Goal: Task Accomplishment & Management: Use online tool/utility

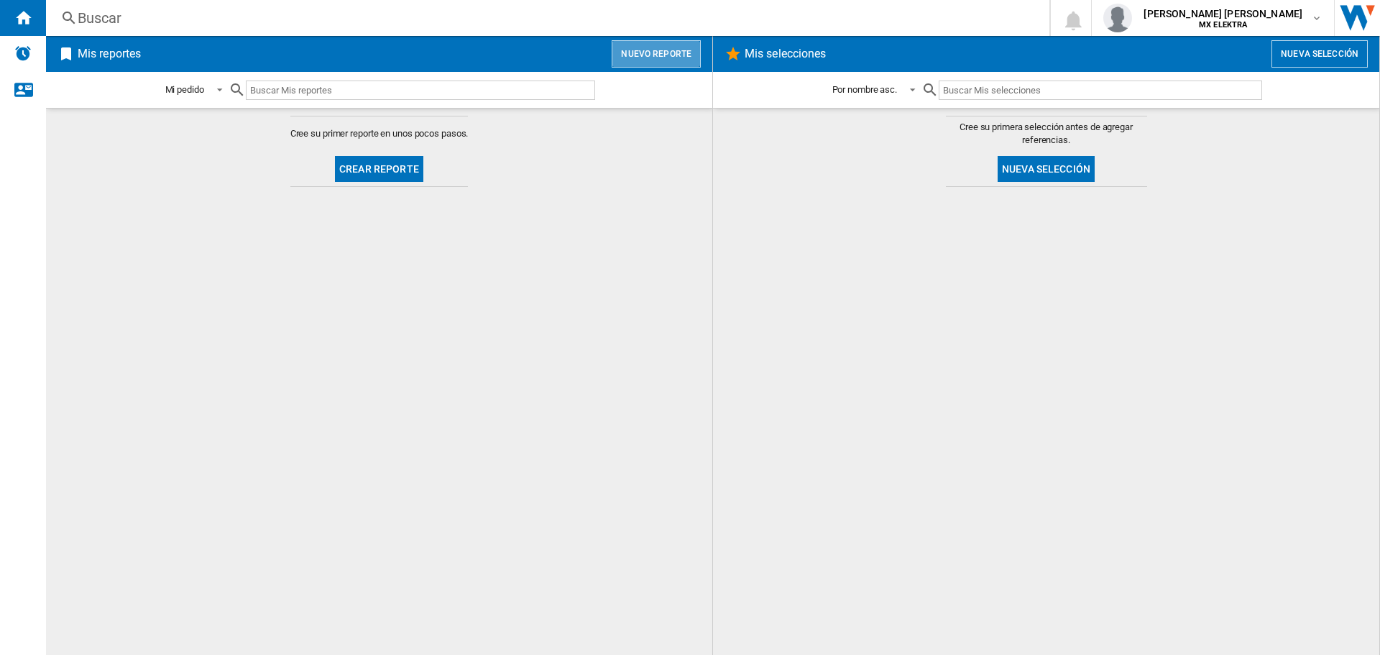
click at [668, 57] on button "Nuevo reporte" at bounding box center [655, 53] width 89 height 27
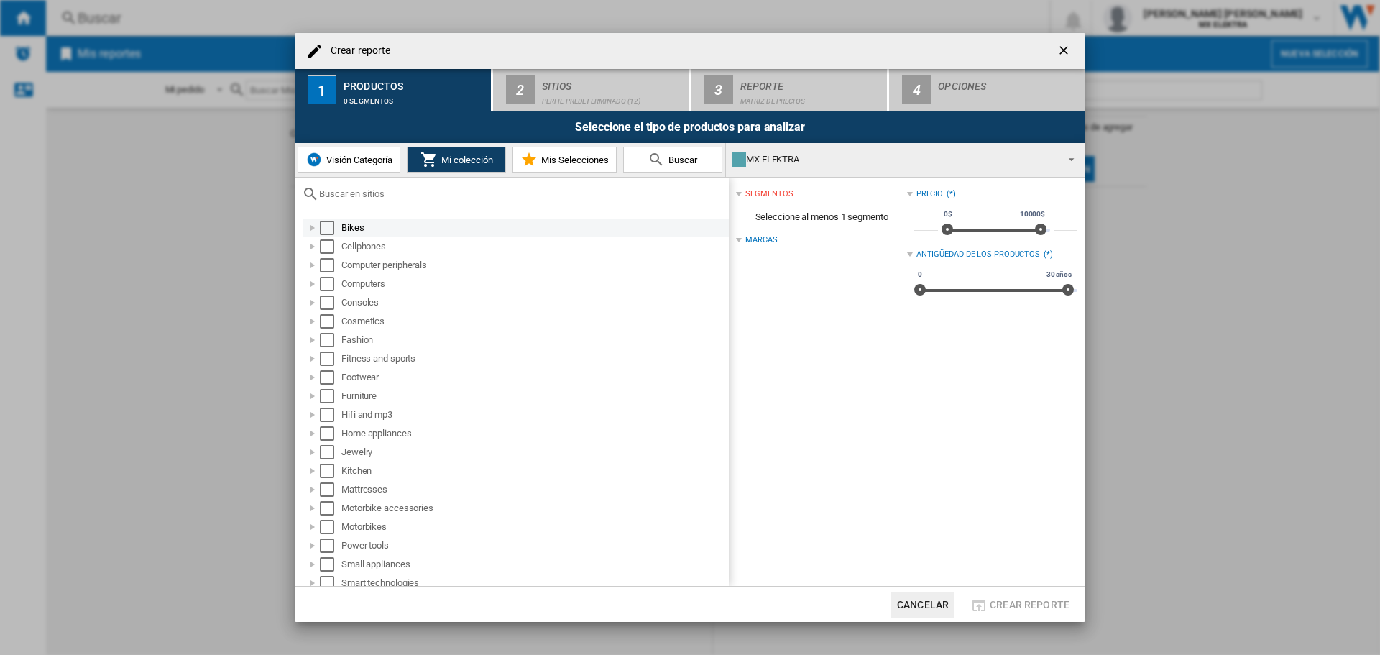
click at [327, 227] on div "Select" at bounding box center [327, 228] width 14 height 14
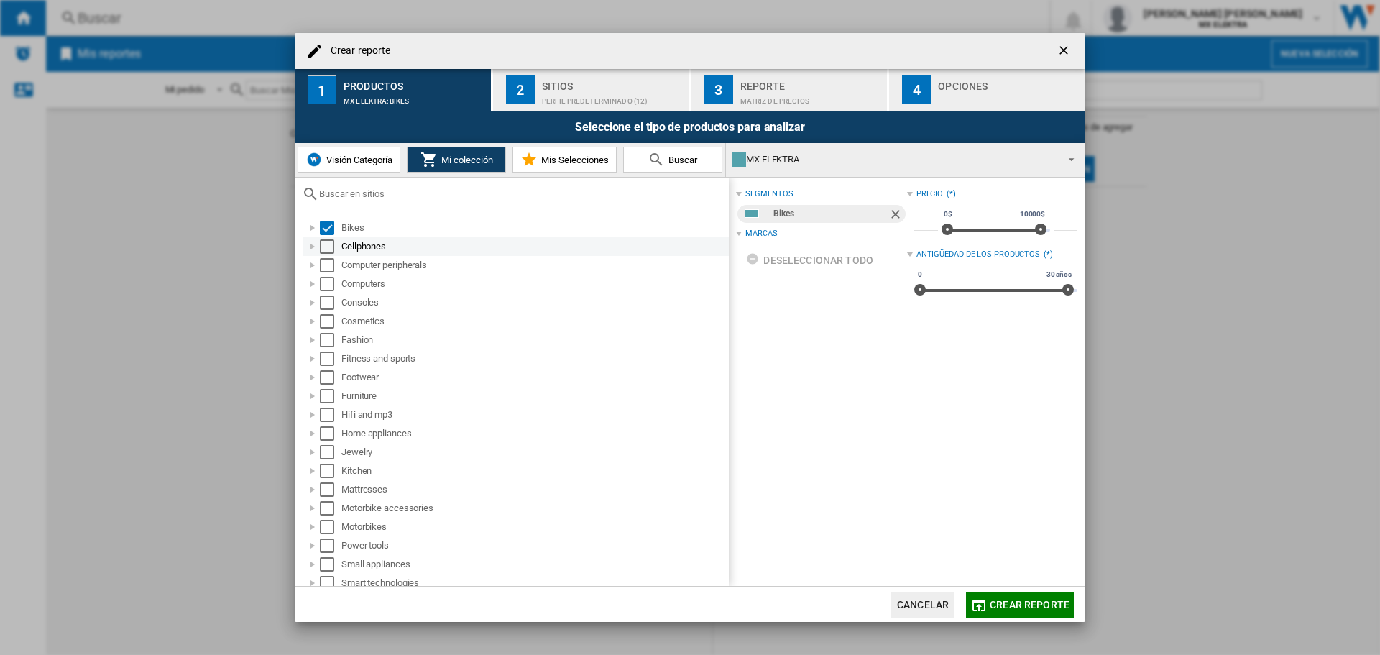
click at [328, 248] on div "Select" at bounding box center [327, 246] width 14 height 14
click at [331, 264] on div "Select" at bounding box center [327, 265] width 14 height 14
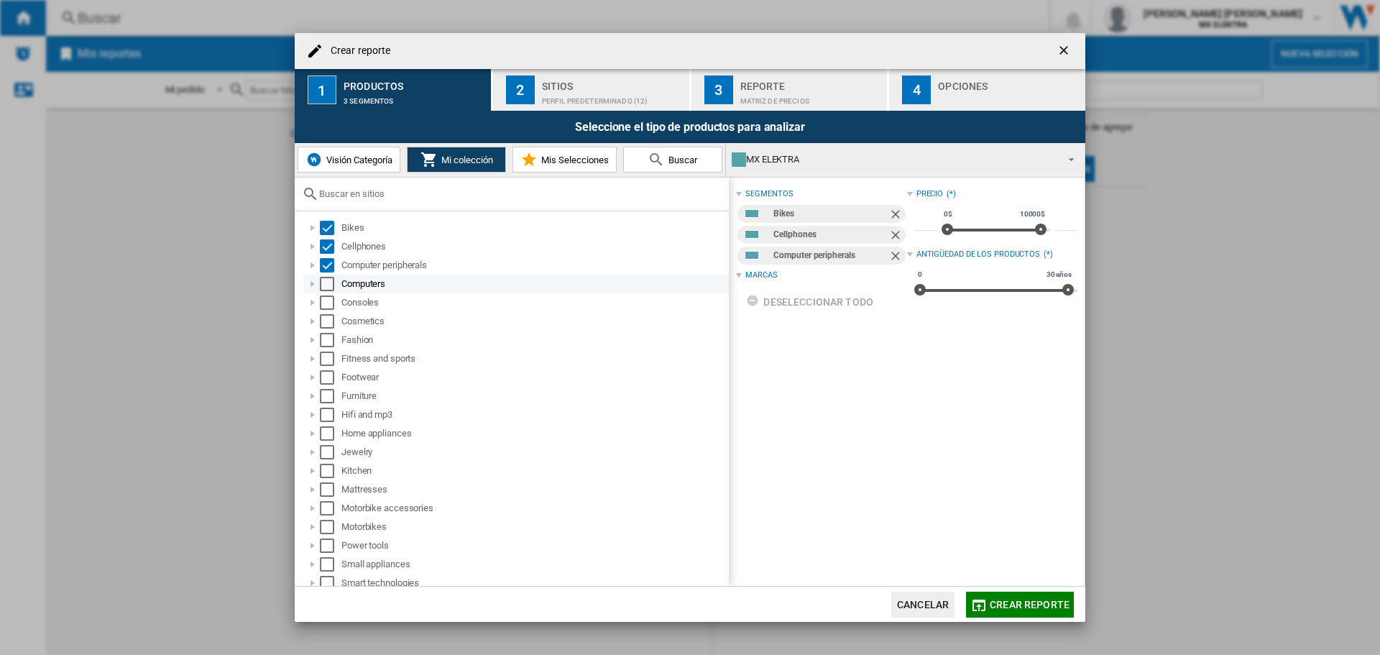
click at [330, 285] on div "Select" at bounding box center [327, 284] width 14 height 14
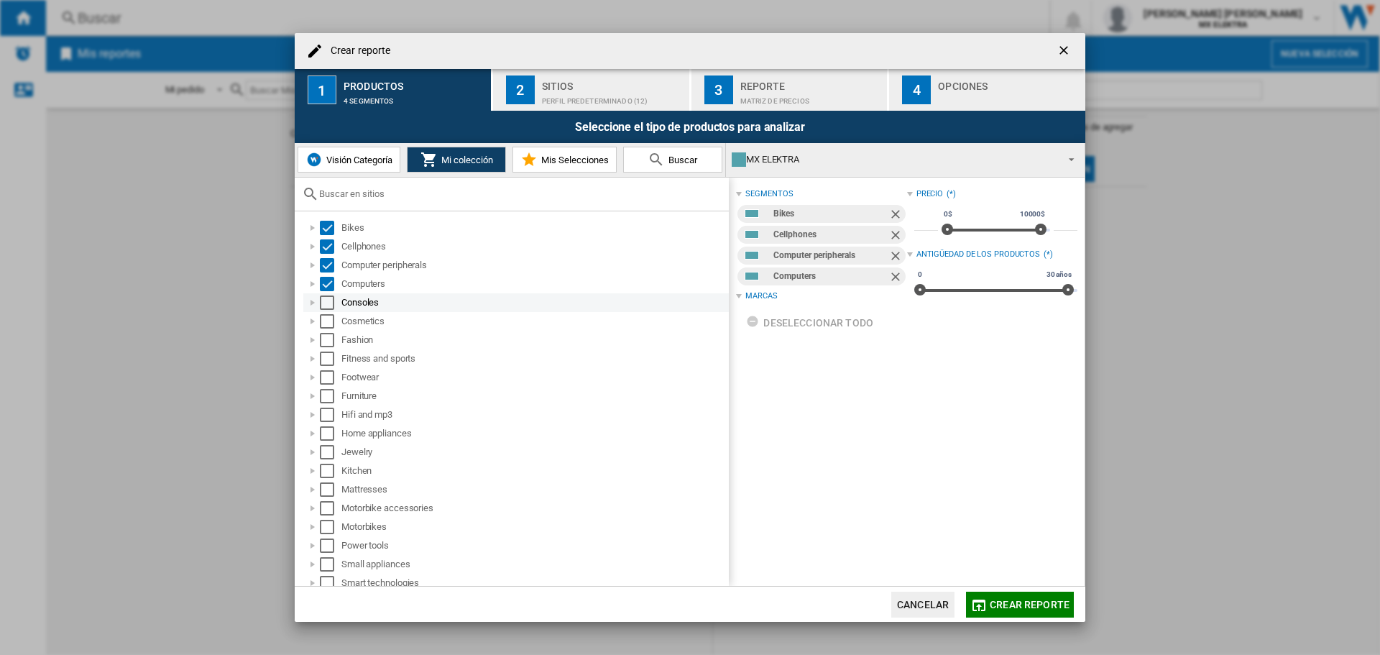
click at [328, 303] on div "Select" at bounding box center [327, 302] width 14 height 14
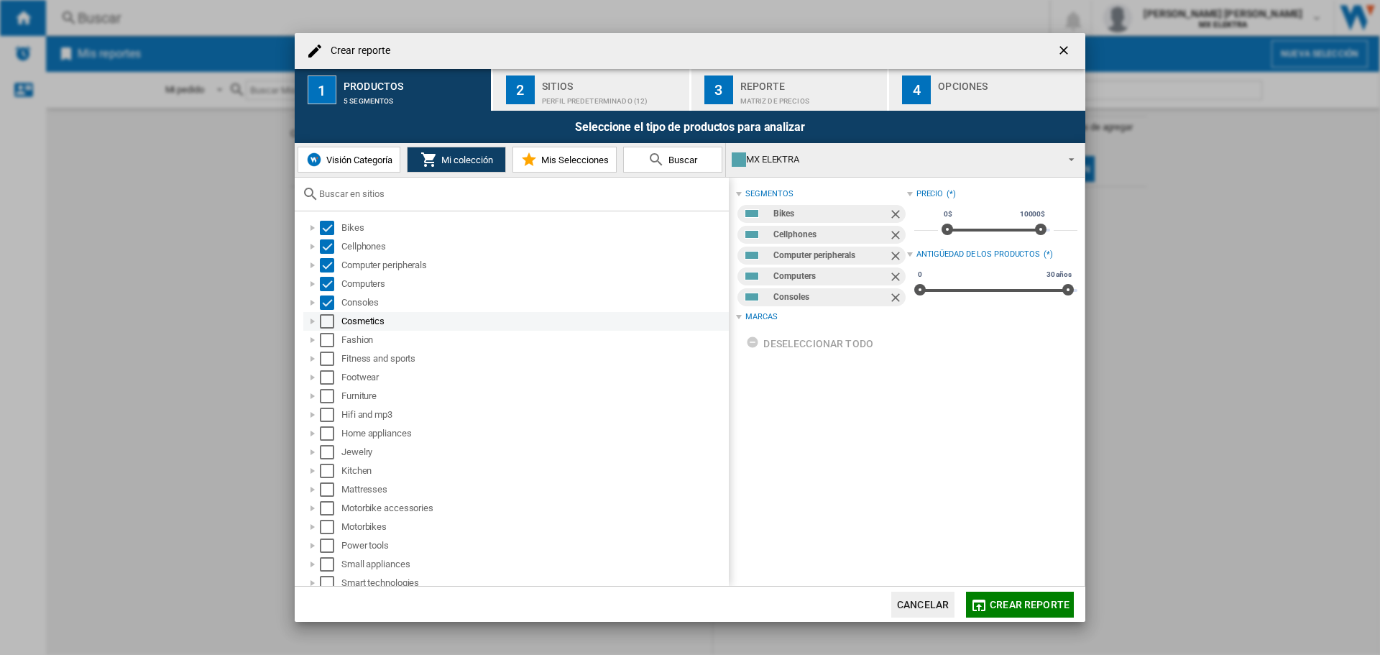
click at [327, 321] on div "Select" at bounding box center [327, 321] width 14 height 14
click at [327, 337] on div "Select" at bounding box center [327, 340] width 14 height 14
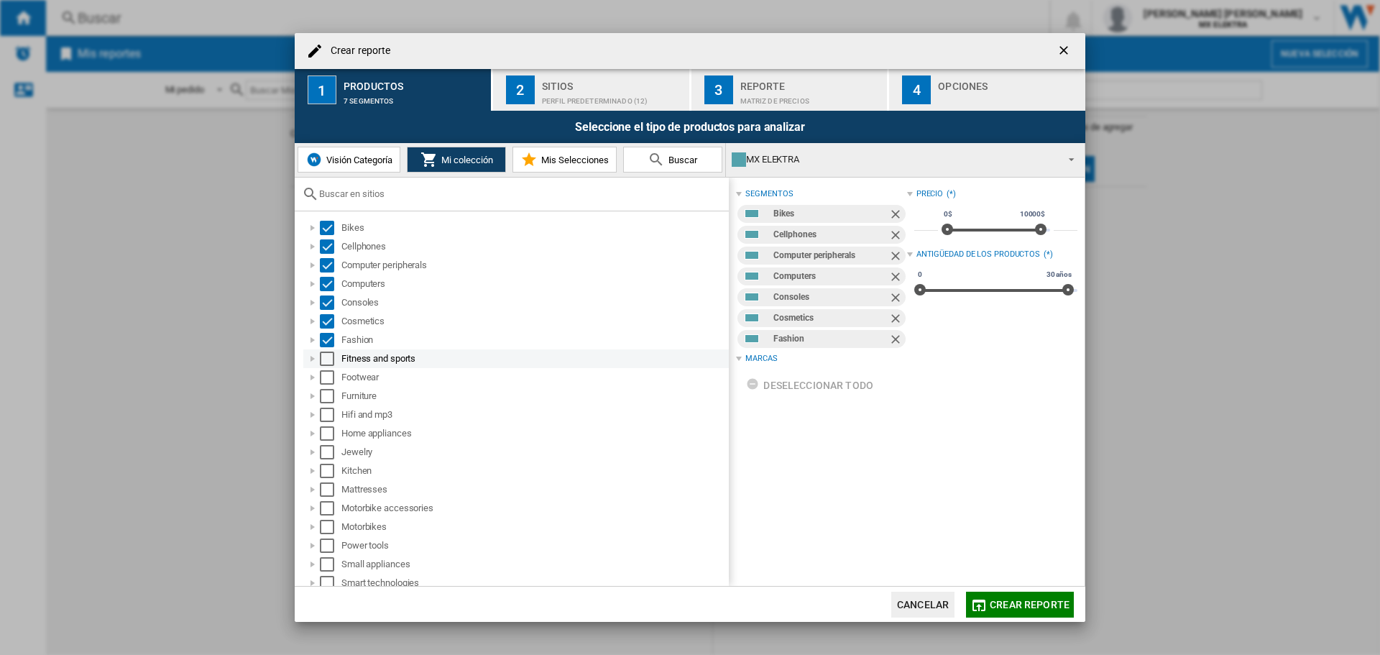
click at [327, 356] on div "Select" at bounding box center [327, 358] width 14 height 14
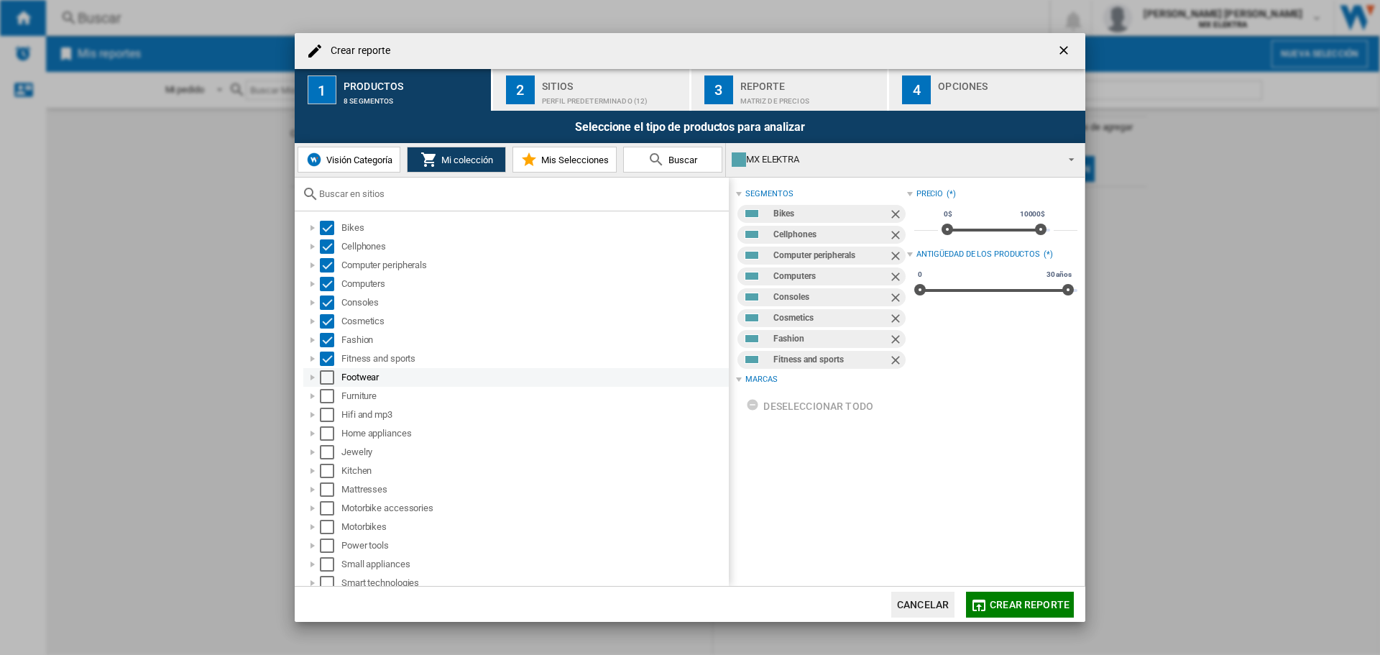
click at [328, 376] on div "Select" at bounding box center [327, 377] width 14 height 14
click at [328, 396] on div "Select" at bounding box center [327, 396] width 14 height 14
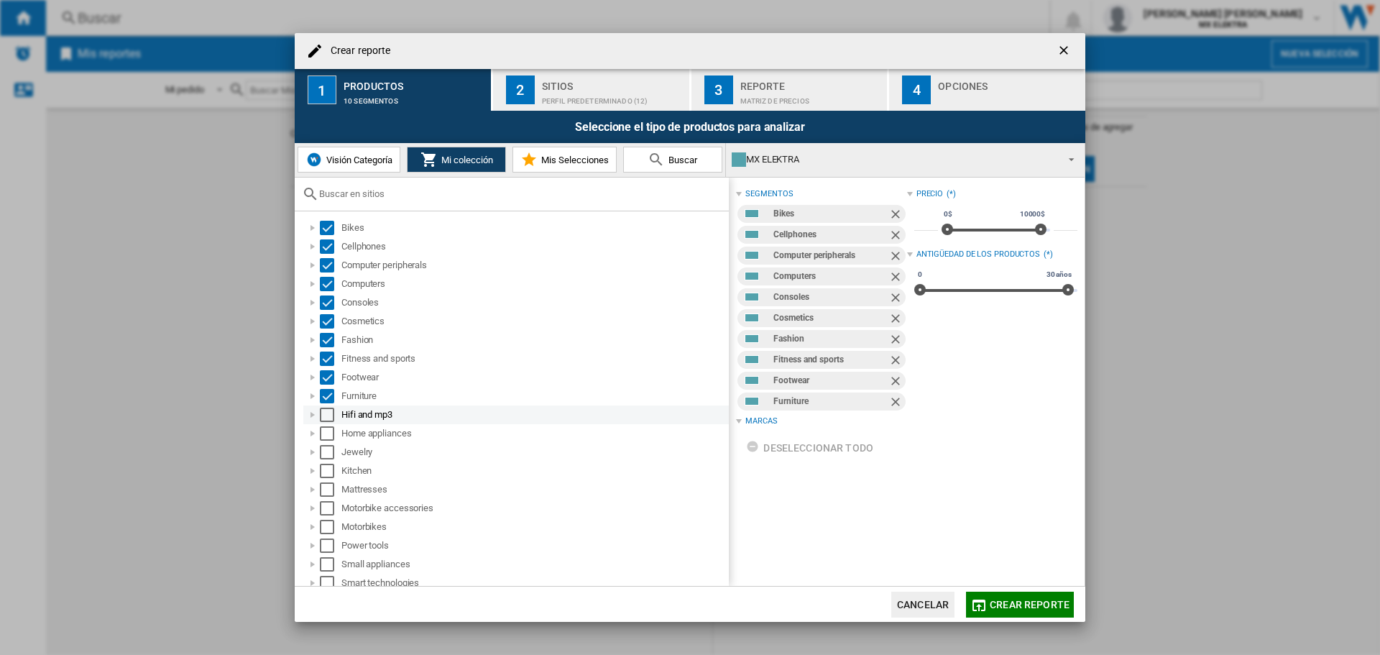
click at [328, 418] on div "Select" at bounding box center [327, 414] width 14 height 14
click at [328, 439] on div "Select" at bounding box center [327, 433] width 14 height 14
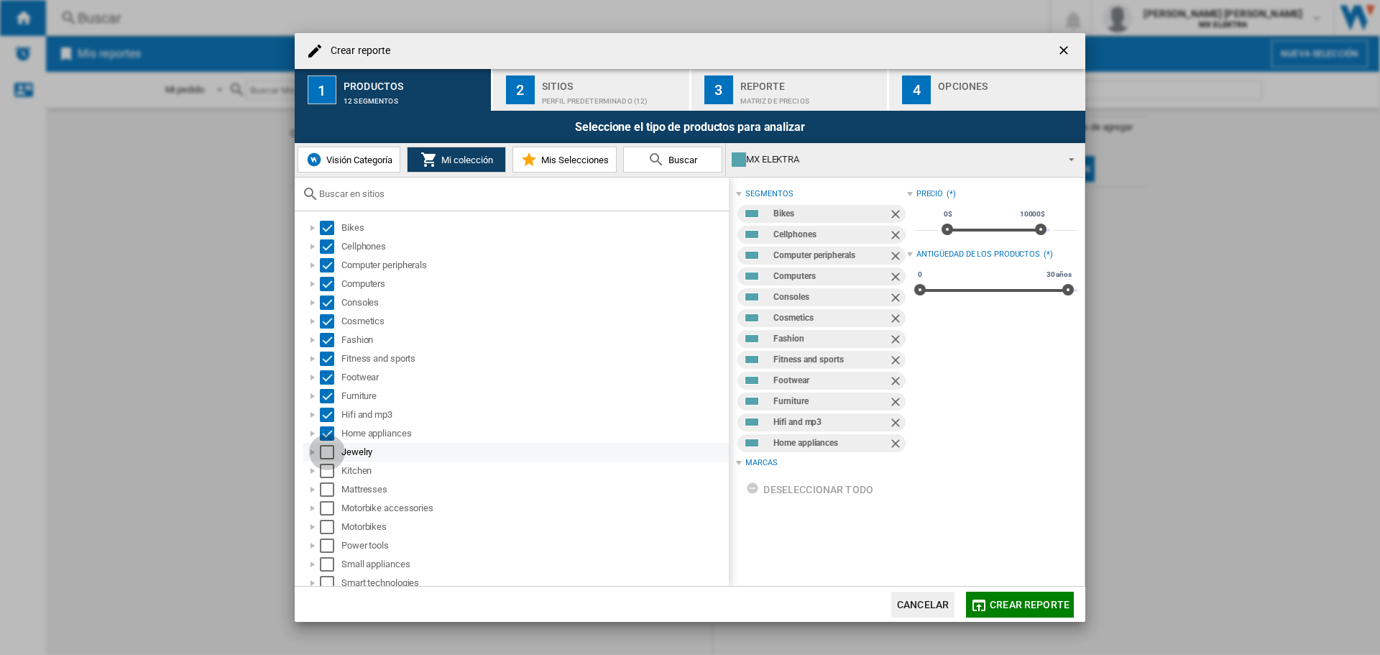
click at [326, 449] on div "Select" at bounding box center [327, 452] width 14 height 14
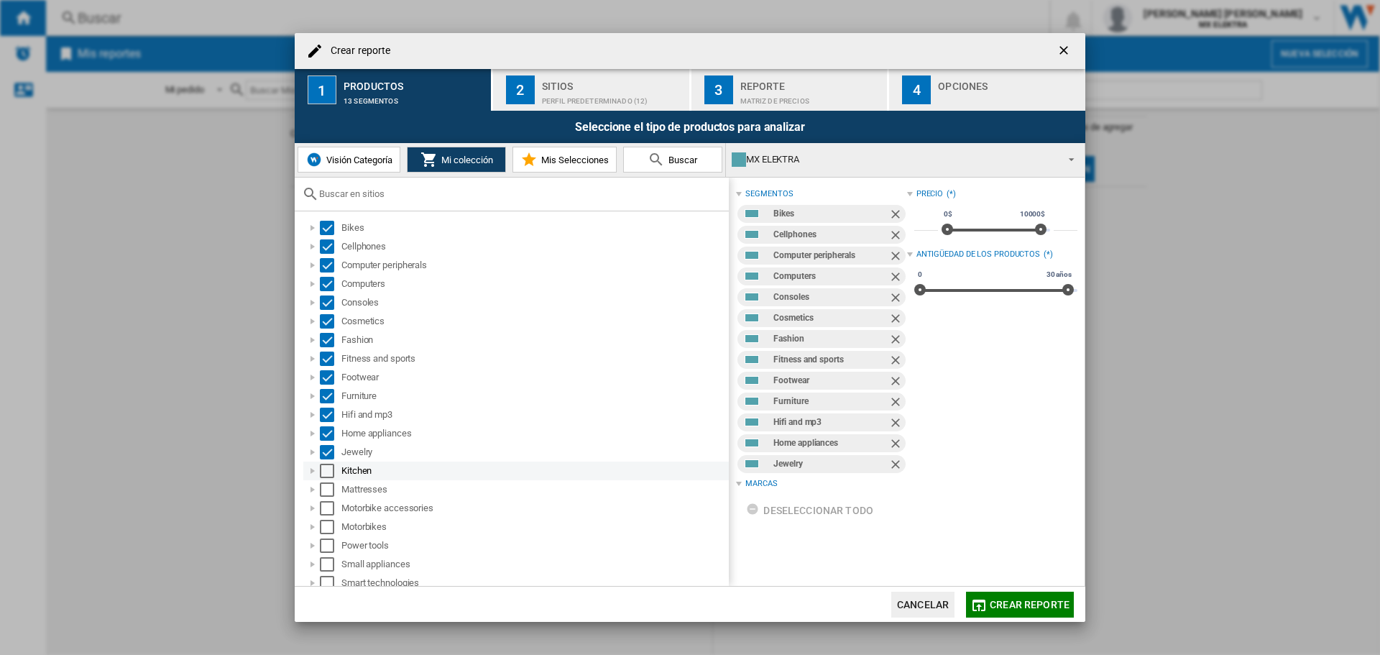
click at [326, 473] on div "Select" at bounding box center [327, 470] width 14 height 14
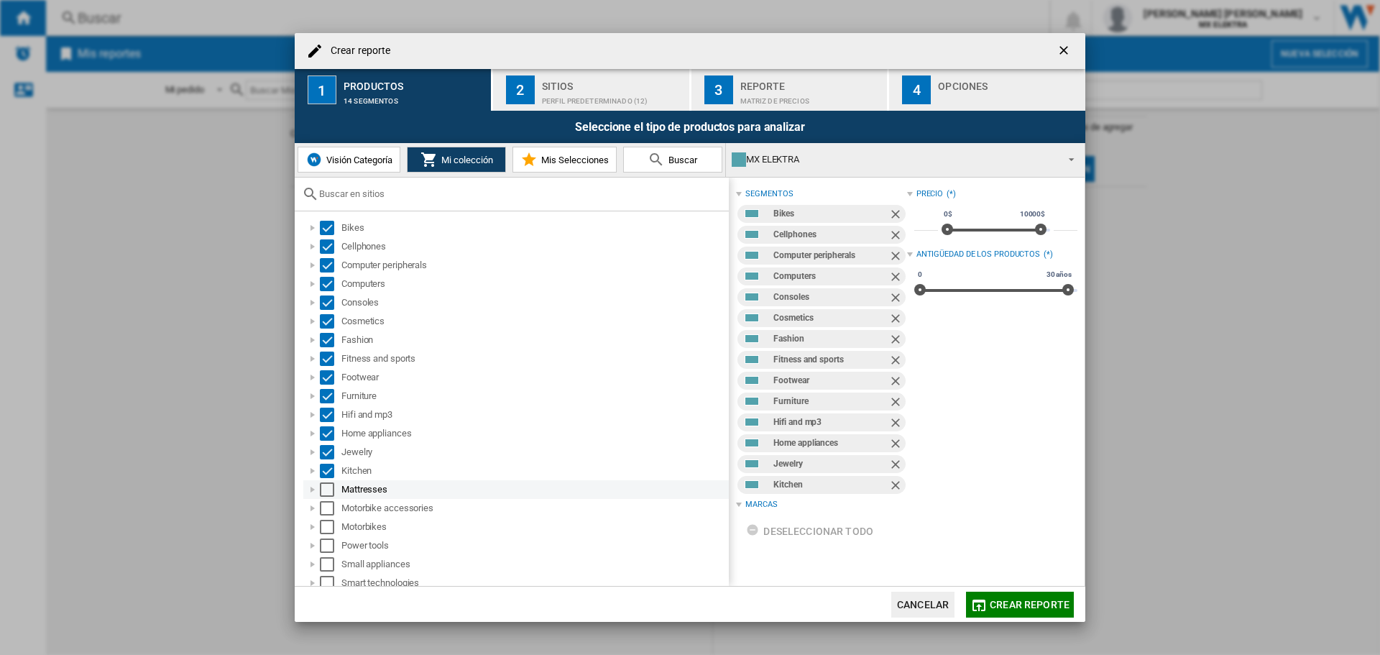
click at [329, 492] on div "Select" at bounding box center [327, 489] width 14 height 14
click at [327, 504] on div "Select" at bounding box center [327, 508] width 14 height 14
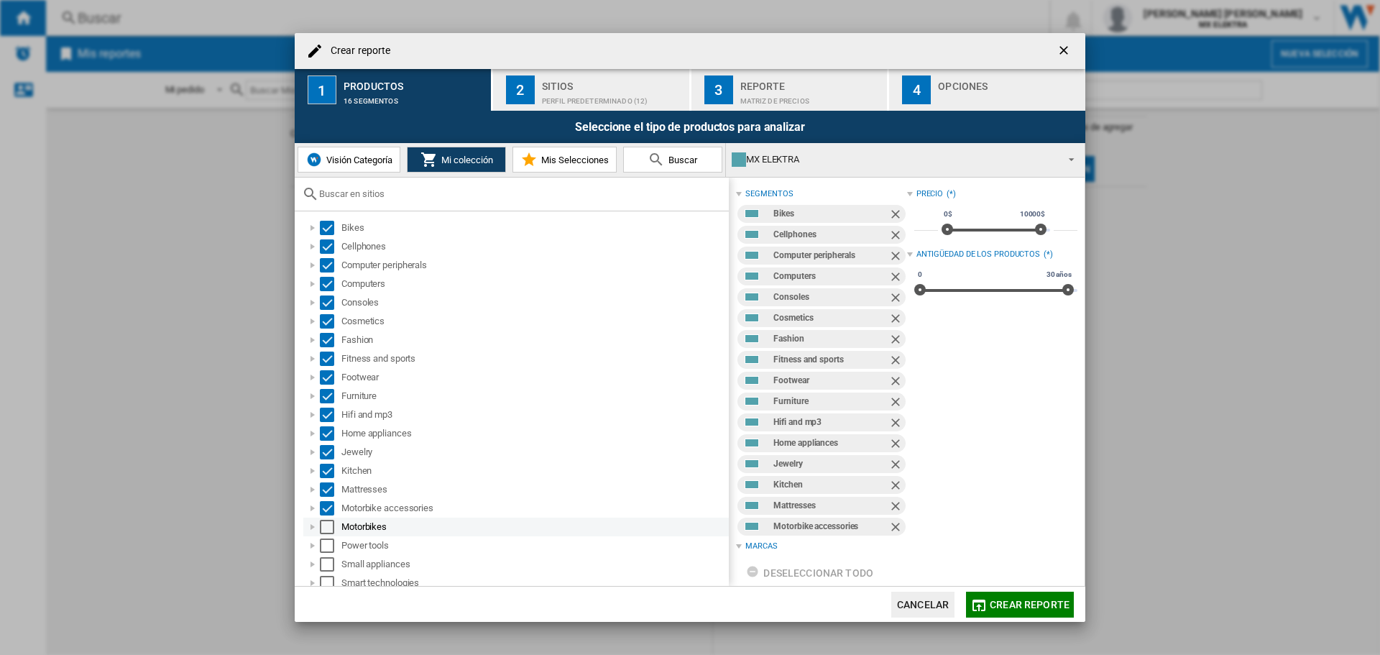
click at [328, 524] on div "Select" at bounding box center [327, 526] width 14 height 14
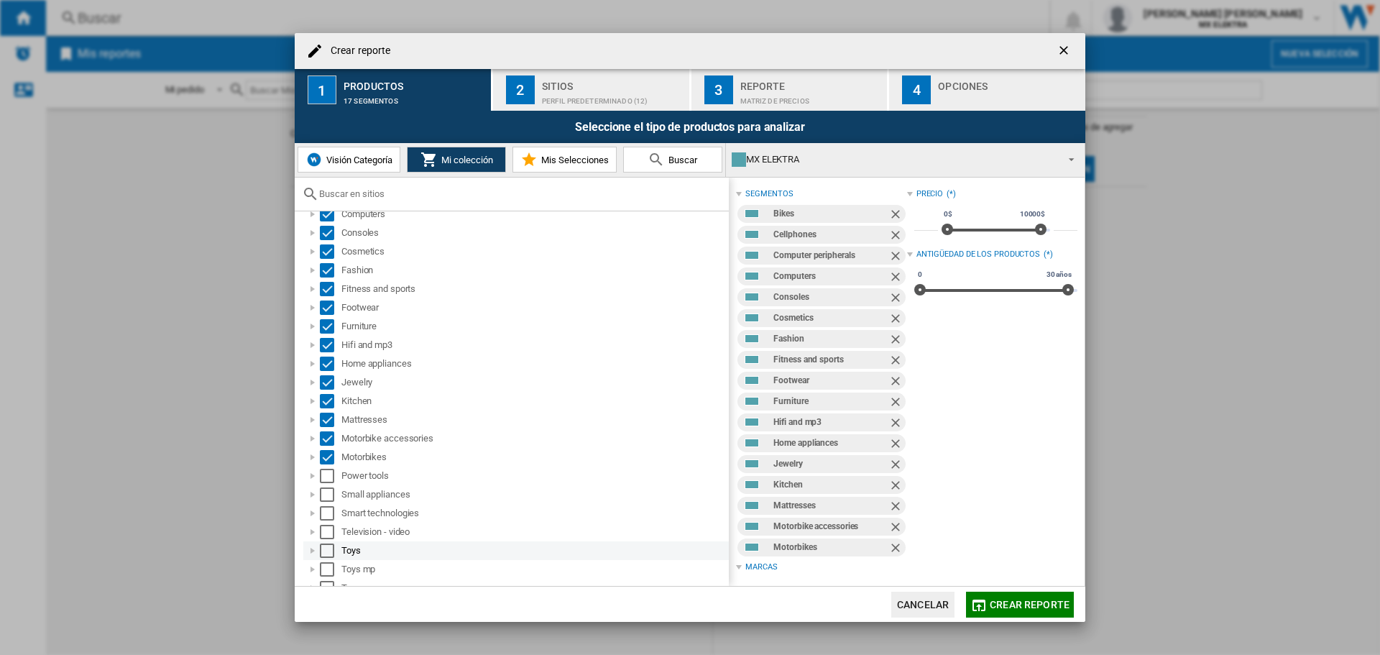
scroll to position [137, 0]
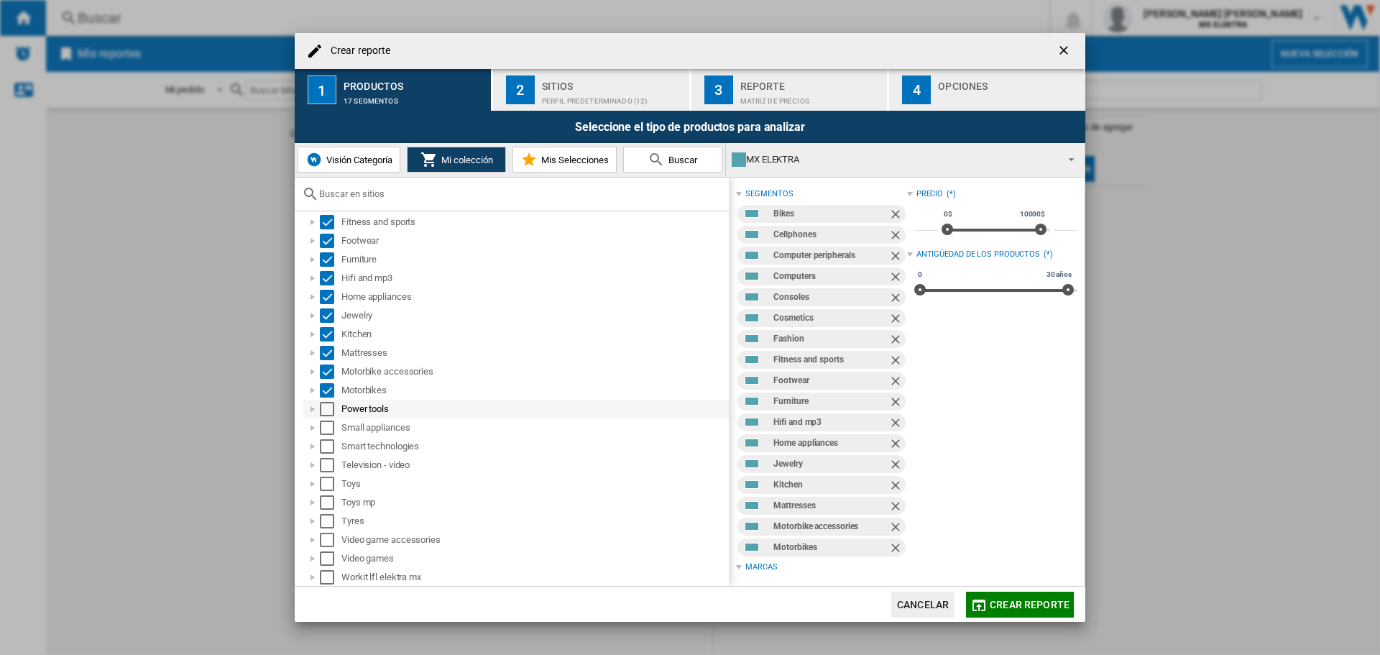
click at [325, 406] on div "Select" at bounding box center [327, 409] width 14 height 14
click at [325, 429] on div "Select" at bounding box center [327, 427] width 14 height 14
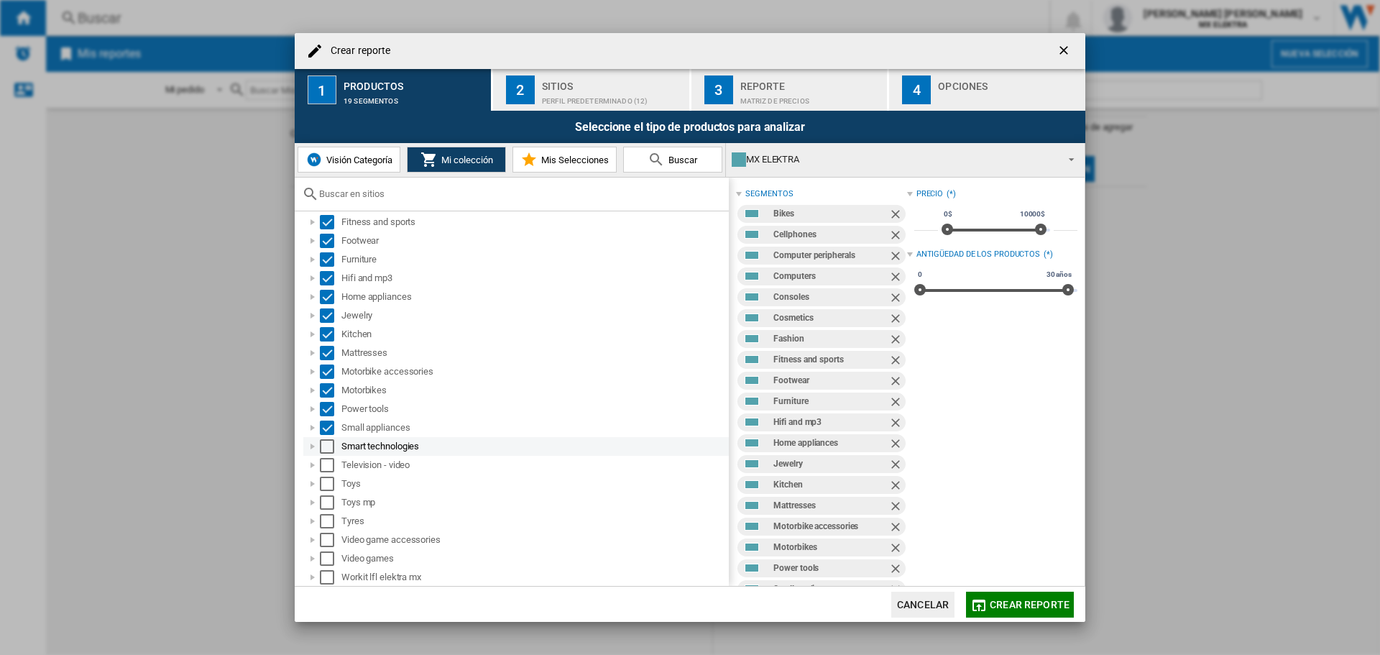
click at [328, 452] on div "Select" at bounding box center [327, 446] width 14 height 14
click at [327, 463] on div "Select" at bounding box center [327, 465] width 14 height 14
click at [325, 486] on div "Select" at bounding box center [327, 483] width 14 height 14
click at [328, 505] on div "Select" at bounding box center [327, 502] width 14 height 14
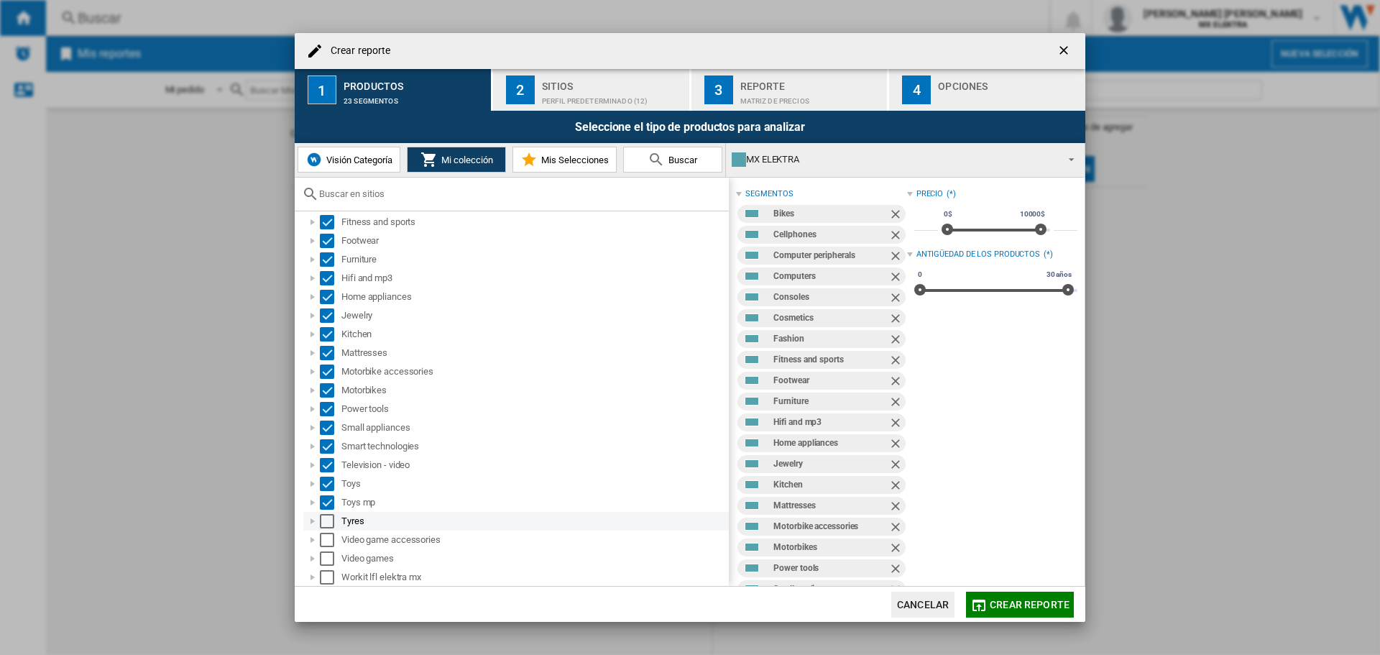
click at [325, 517] on div "Select" at bounding box center [327, 521] width 14 height 14
click at [327, 542] on div "Select" at bounding box center [327, 539] width 14 height 14
click at [325, 558] on div "Select" at bounding box center [327, 558] width 14 height 14
click at [324, 576] on div "Select" at bounding box center [327, 577] width 14 height 14
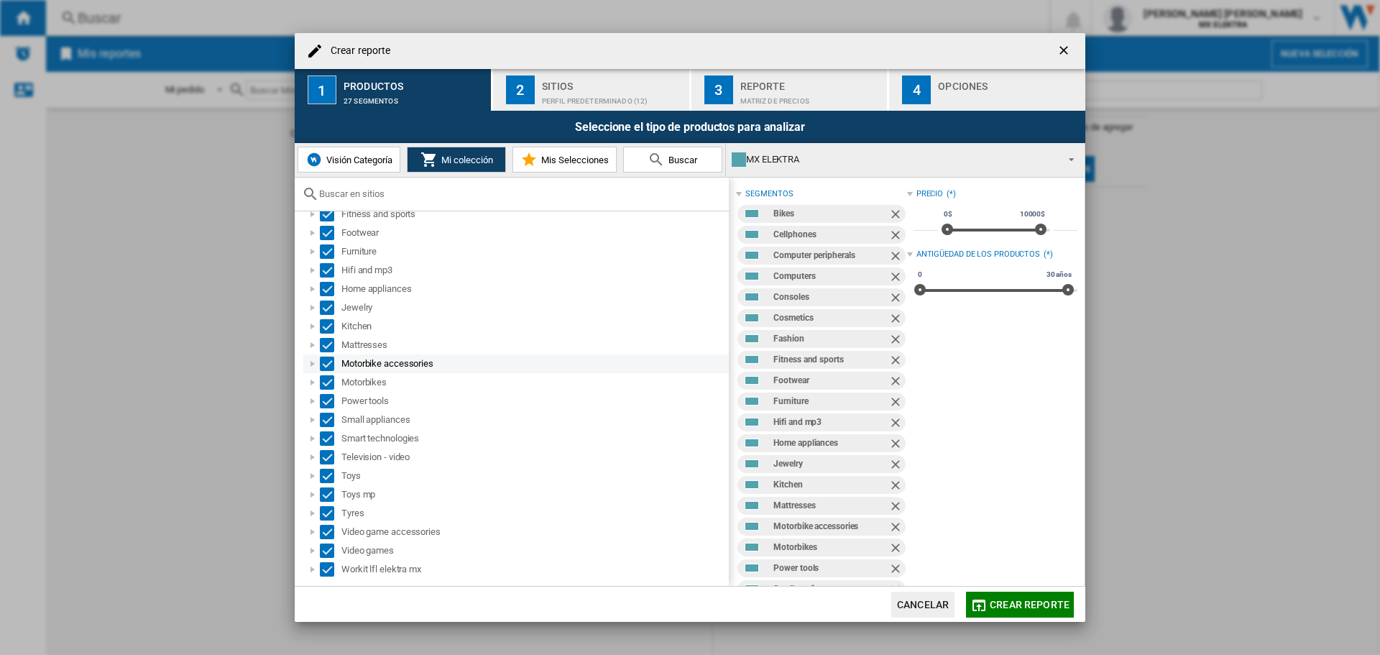
scroll to position [145, 0]
click at [609, 100] on div "Perfil predeterminado (12)" at bounding box center [613, 97] width 142 height 15
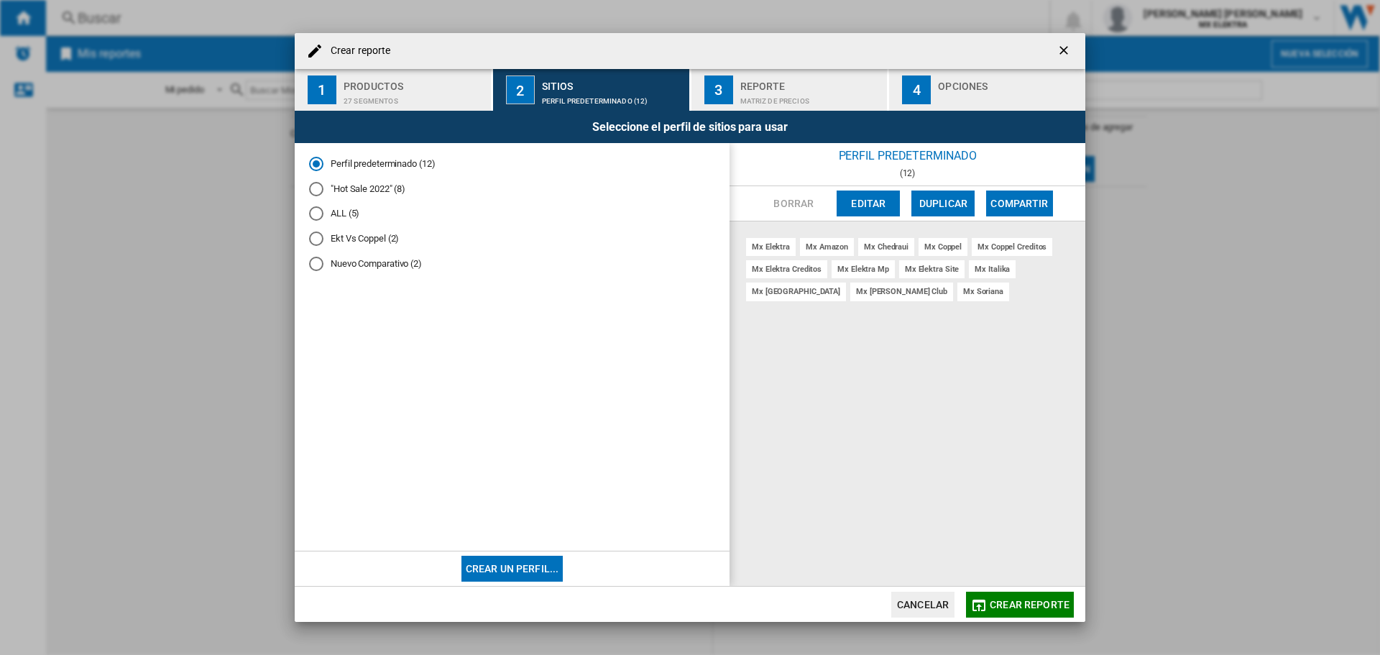
click at [374, 196] on md-radio-group "Perfil predeterminado (12) "Hot Sale 2022" (8) ALL (5) Ekt Vs Coppel (2) Nuevo …" at bounding box center [512, 219] width 406 height 124
click at [379, 192] on md-radio-button ""Hot Sale 2022" (8)" at bounding box center [512, 189] width 406 height 14
click at [1047, 610] on button "Crear reporte" at bounding box center [1020, 604] width 108 height 26
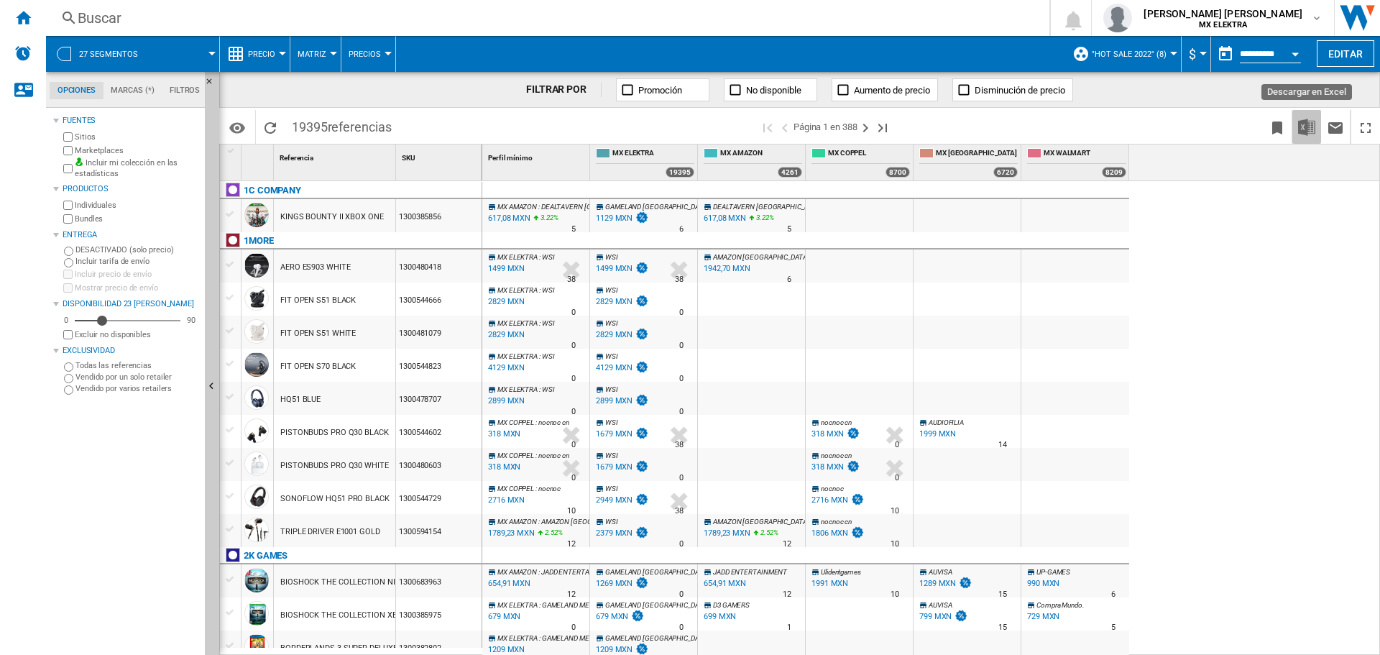
click at [1293, 124] on button "Descargar en Excel" at bounding box center [1306, 127] width 29 height 34
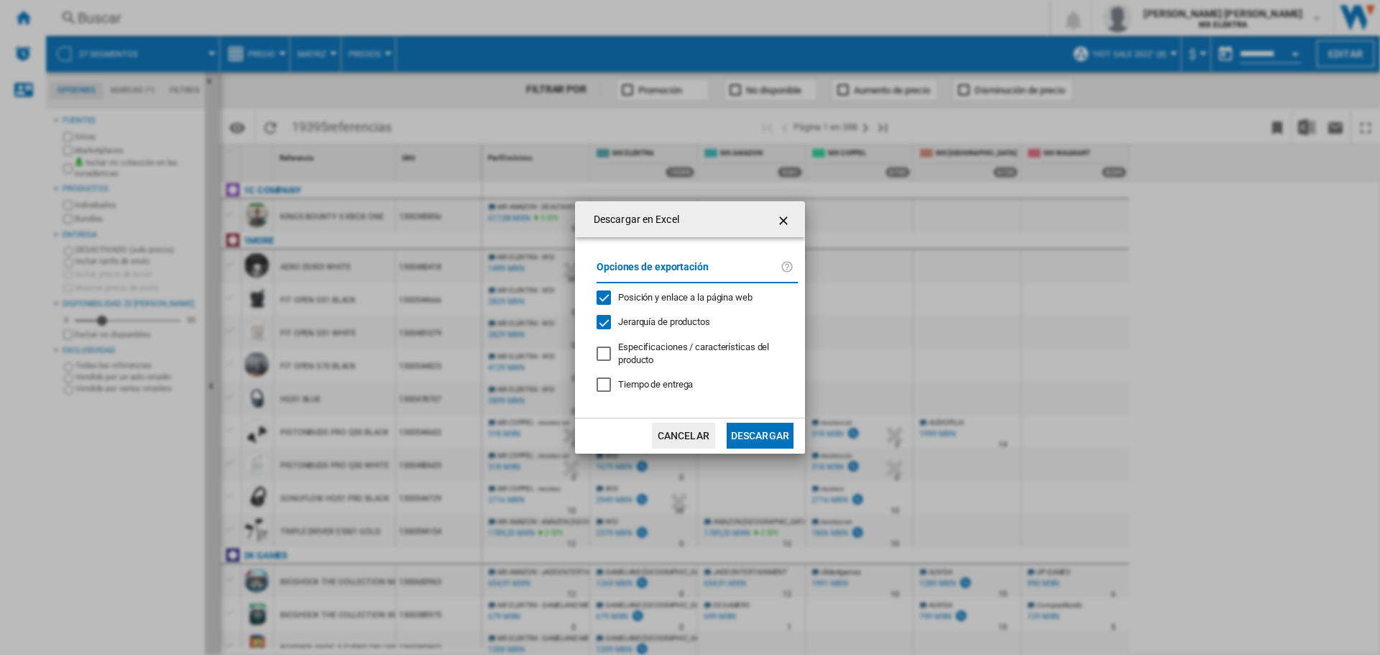
click at [767, 434] on button "Descargar" at bounding box center [759, 435] width 67 height 26
